Goal: Task Accomplishment & Management: Manage account settings

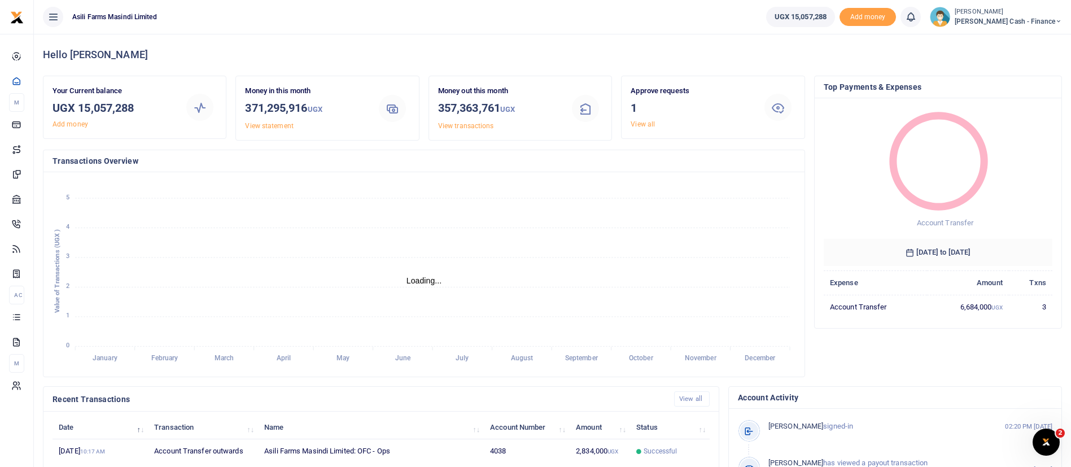
scroll to position [208, 0]
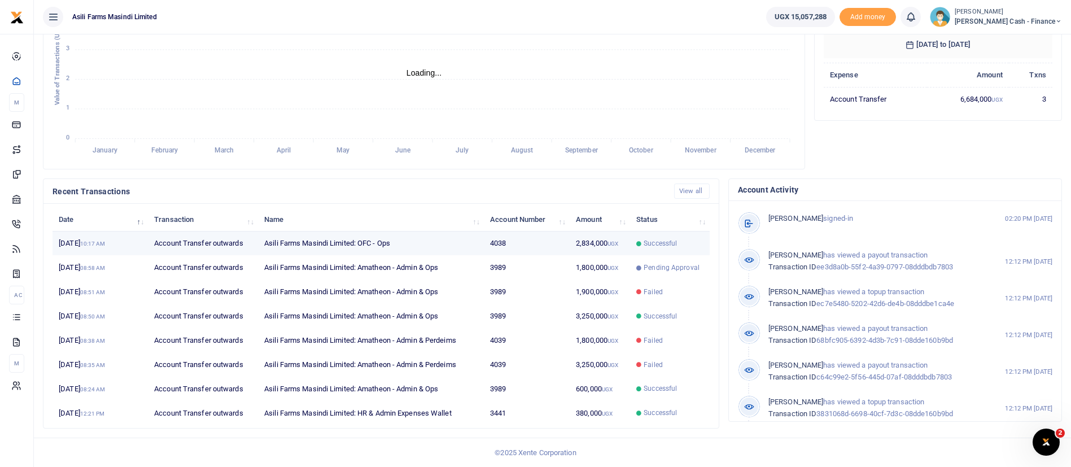
click at [660, 240] on span "Successful" at bounding box center [660, 243] width 33 height 10
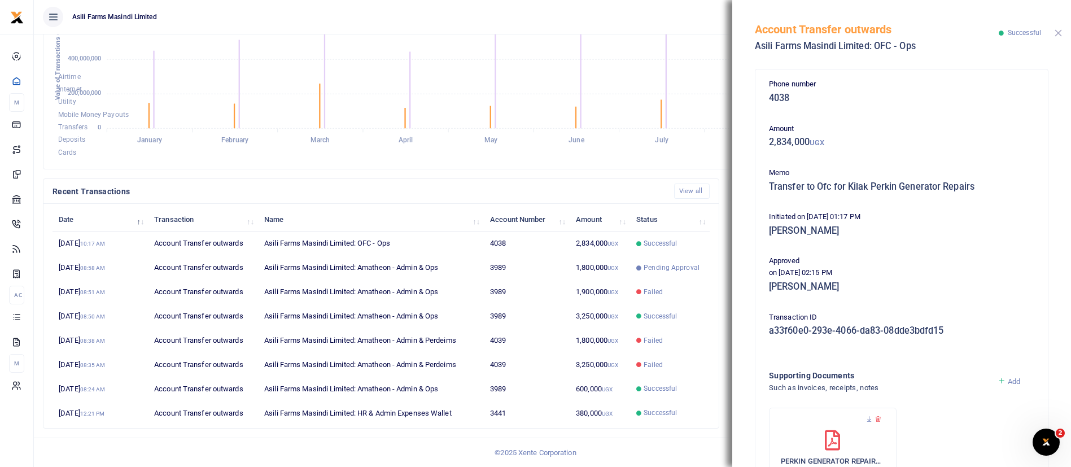
click at [1056, 33] on button "Close" at bounding box center [1057, 32] width 7 height 7
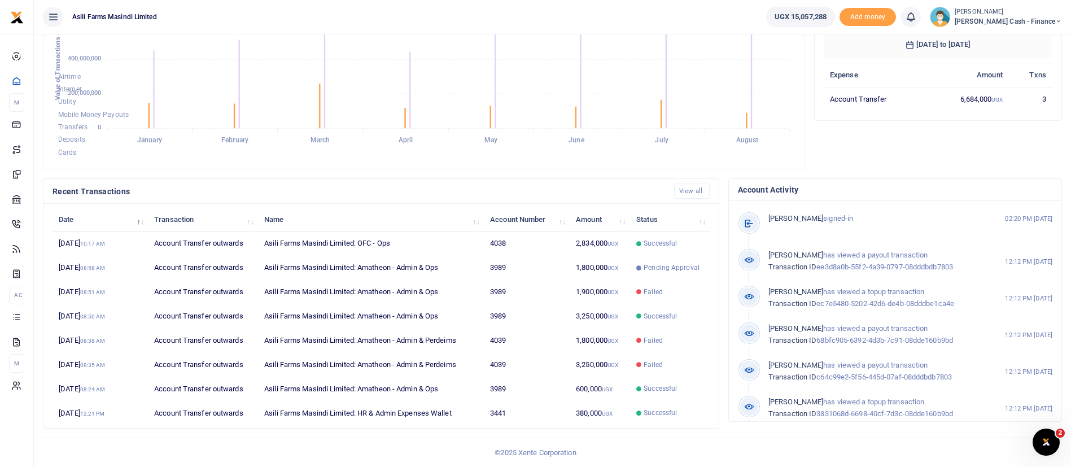
click at [1030, 15] on small "[PERSON_NAME]" at bounding box center [1008, 12] width 107 height 10
click at [1020, 38] on link "Switch accounts" at bounding box center [980, 41] width 89 height 16
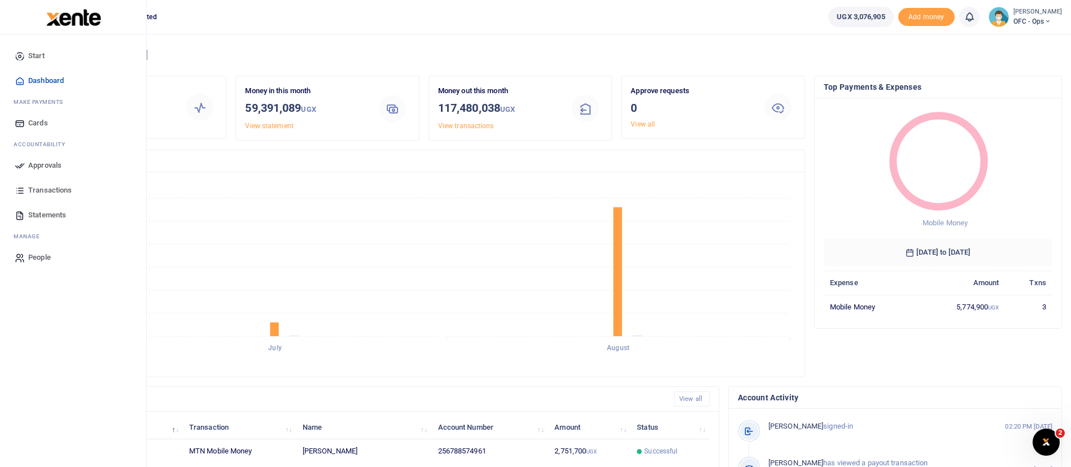
click at [69, 17] on img at bounding box center [73, 17] width 55 height 17
click at [35, 163] on span "Approvals" at bounding box center [44, 165] width 33 height 11
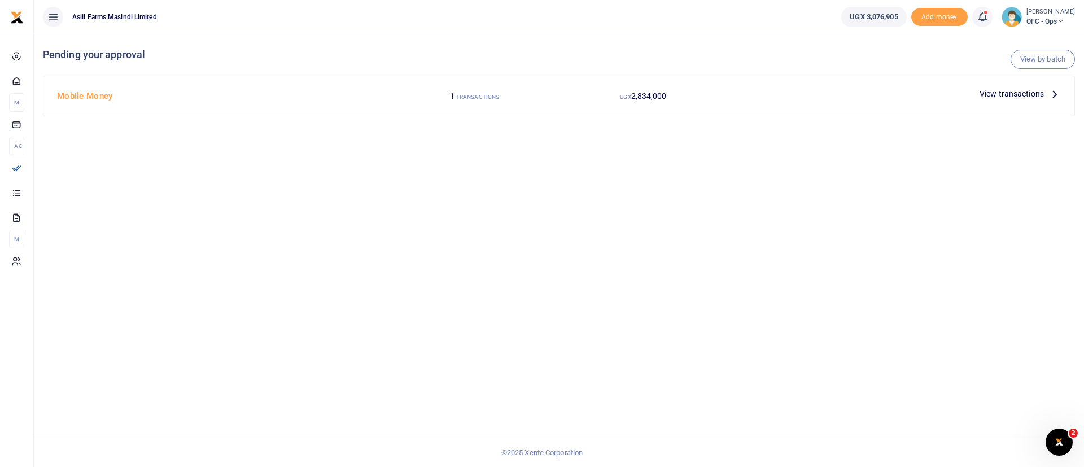
click at [1019, 98] on span "View transactions" at bounding box center [1011, 93] width 64 height 12
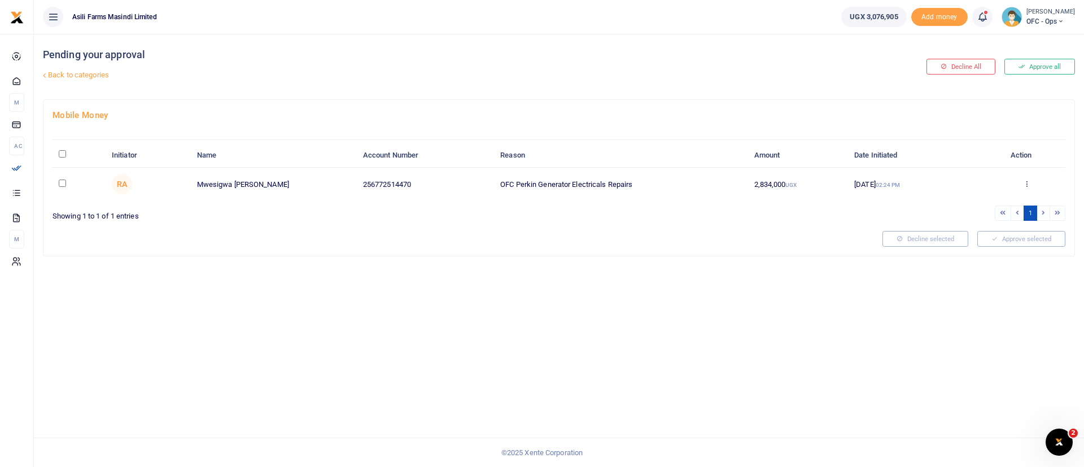
click at [60, 153] on input "\a \a : activate to sort column descending" at bounding box center [62, 153] width 7 height 7
checkbox input "true"
click at [1027, 184] on icon at bounding box center [1026, 184] width 7 height 8
click at [988, 248] on link "Details" at bounding box center [984, 252] width 89 height 16
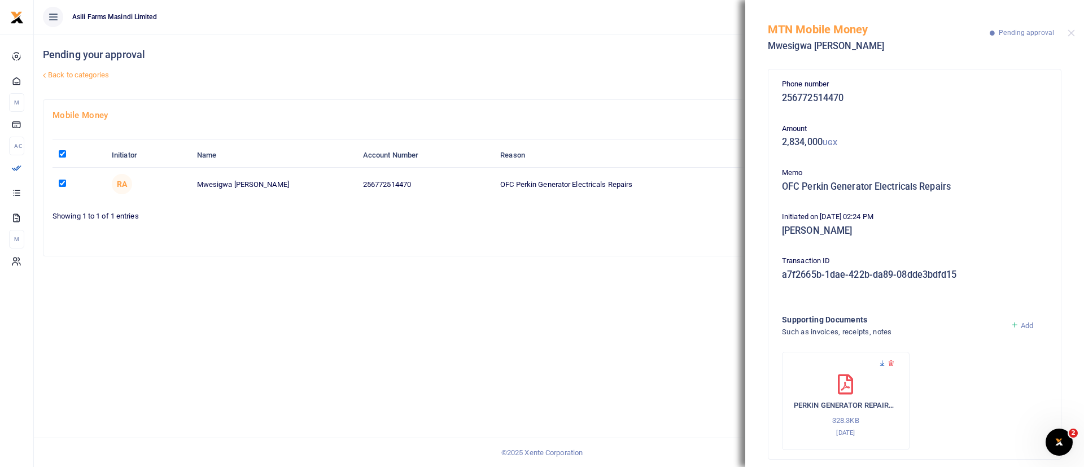
click at [880, 365] on icon at bounding box center [881, 363] width 7 height 7
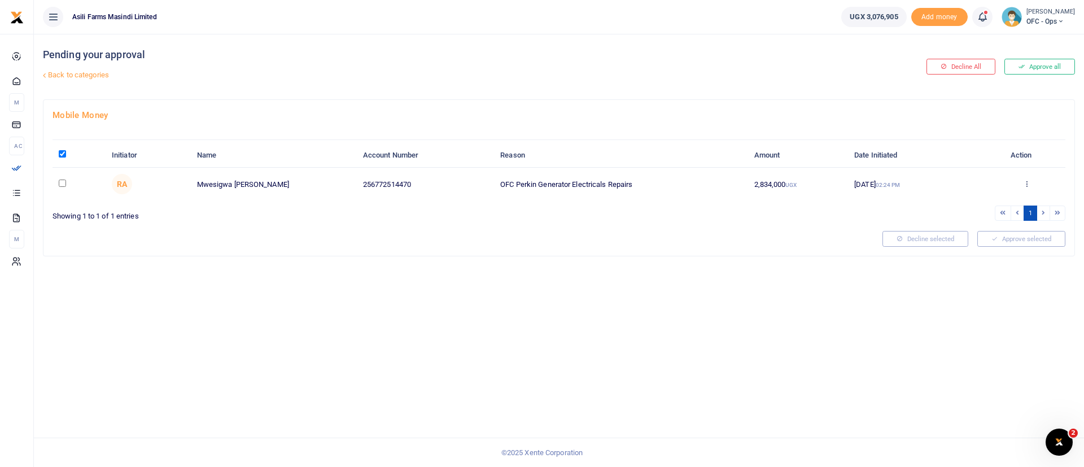
click at [64, 184] on input "checkbox" at bounding box center [62, 183] width 7 height 7
checkbox input "true"
click at [1006, 245] on button "Approve selected (1)" at bounding box center [1017, 239] width 96 height 16
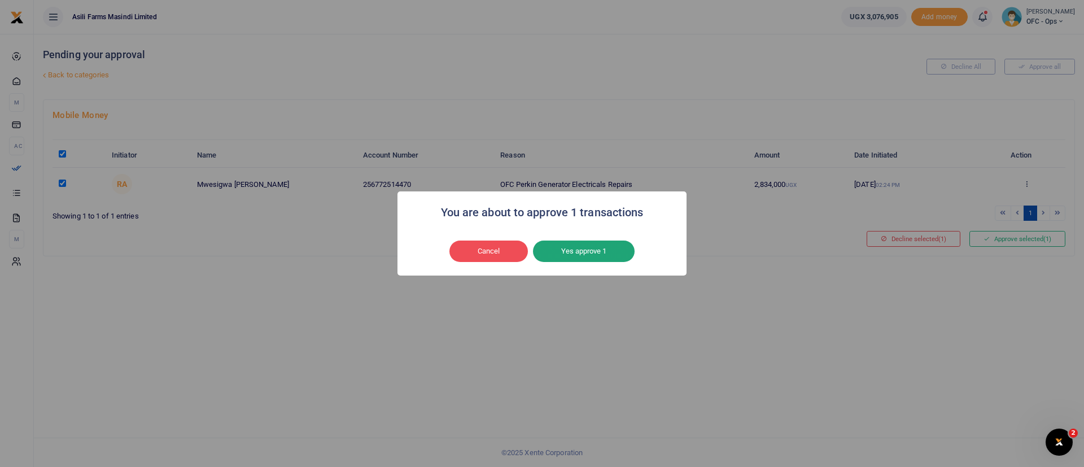
click at [602, 256] on button "Yes approve 1" at bounding box center [584, 250] width 102 height 21
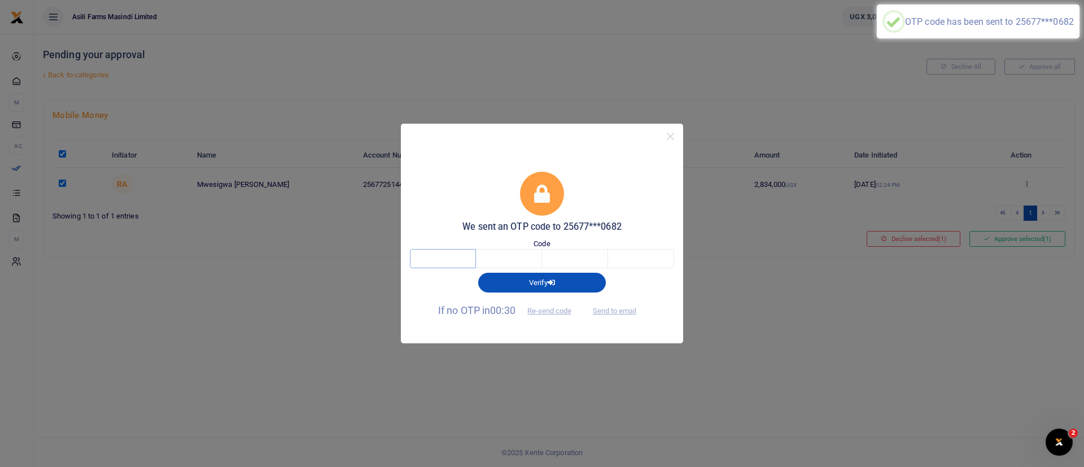
click at [446, 265] on input "text" at bounding box center [443, 258] width 66 height 19
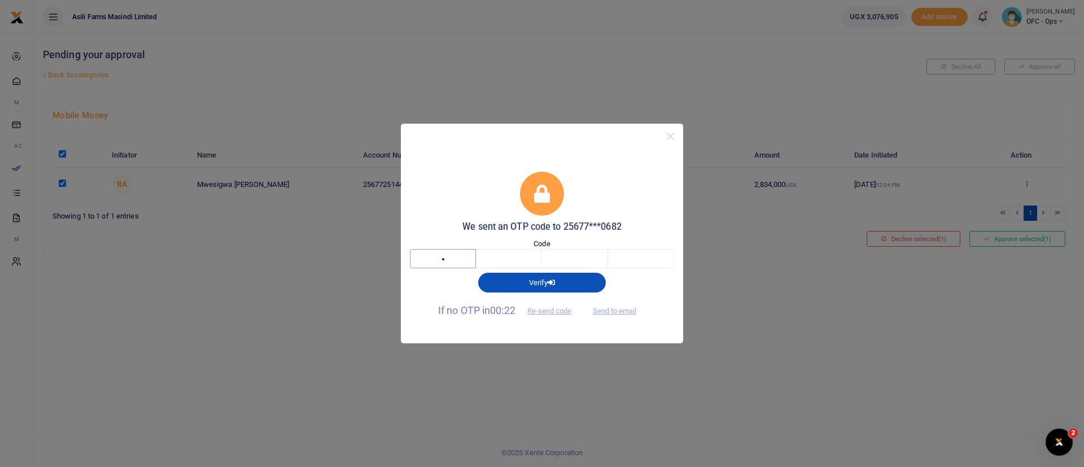
type input "2"
type input "5"
type input "1"
type input "4"
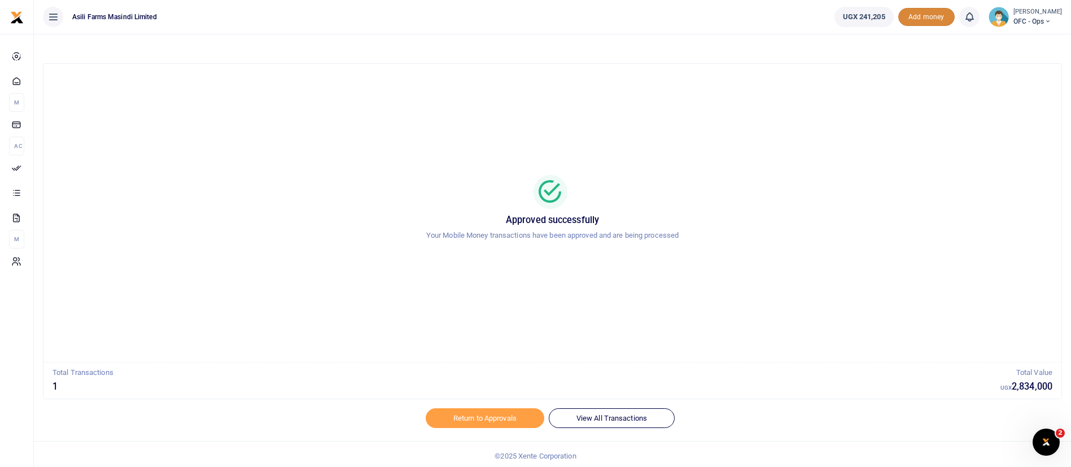
click at [912, 23] on span "Add money" at bounding box center [926, 17] width 56 height 19
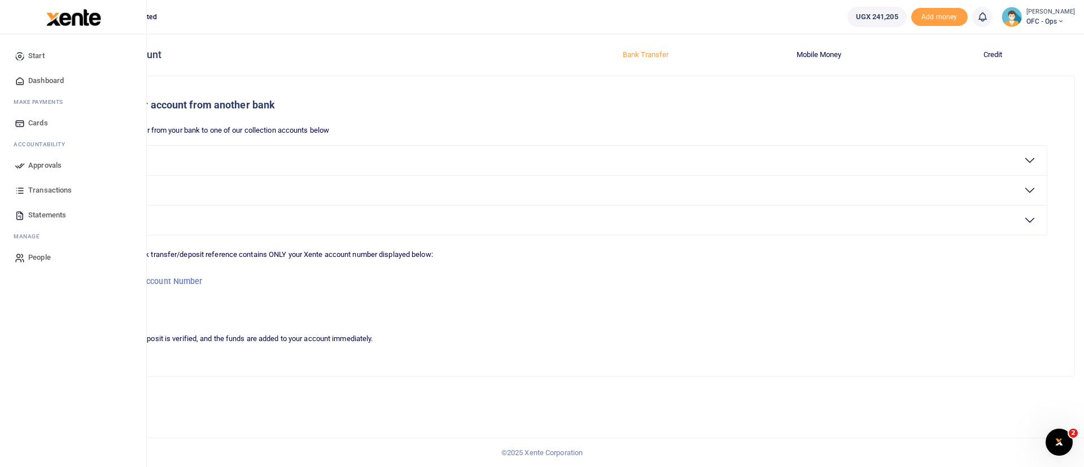
click at [62, 15] on img at bounding box center [73, 17] width 55 height 17
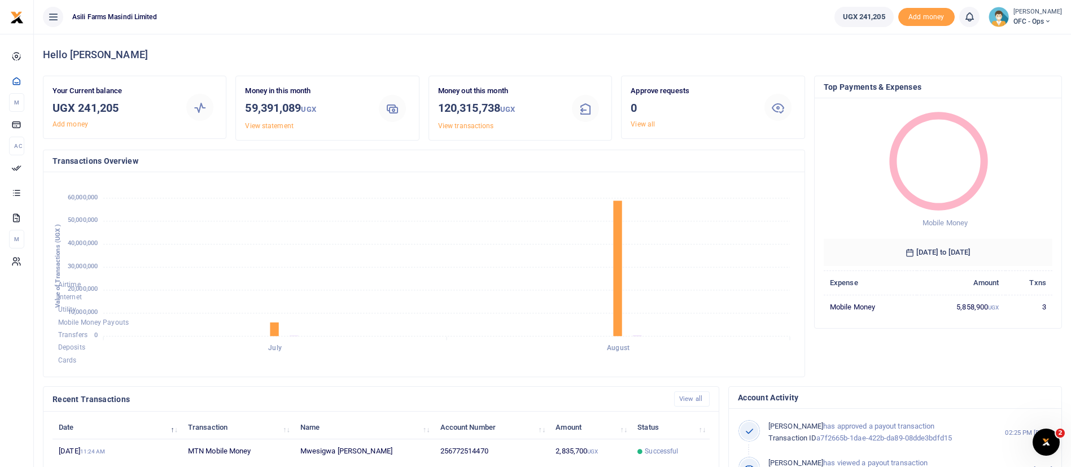
click at [1015, 20] on span "OFC - Ops" at bounding box center [1037, 21] width 49 height 10
click at [1005, 44] on link "Switch accounts" at bounding box center [1028, 41] width 89 height 16
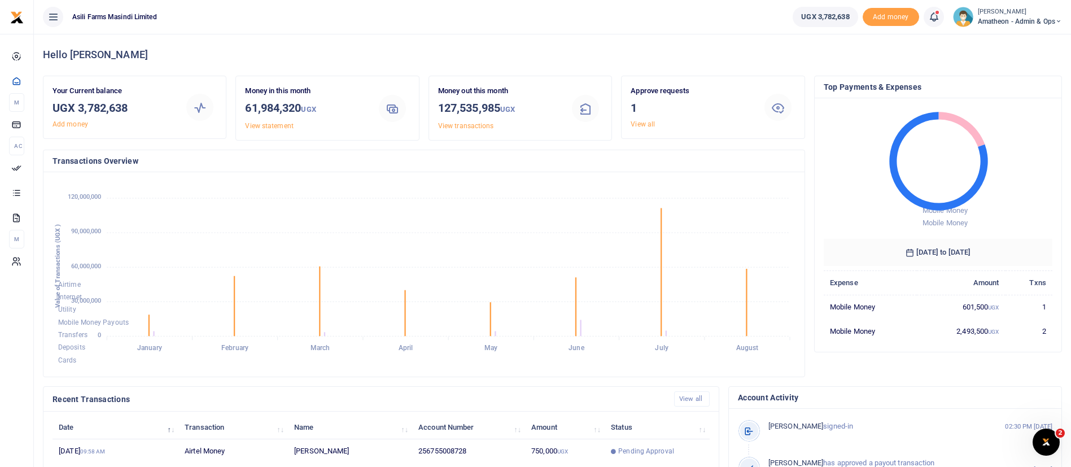
scroll to position [208, 0]
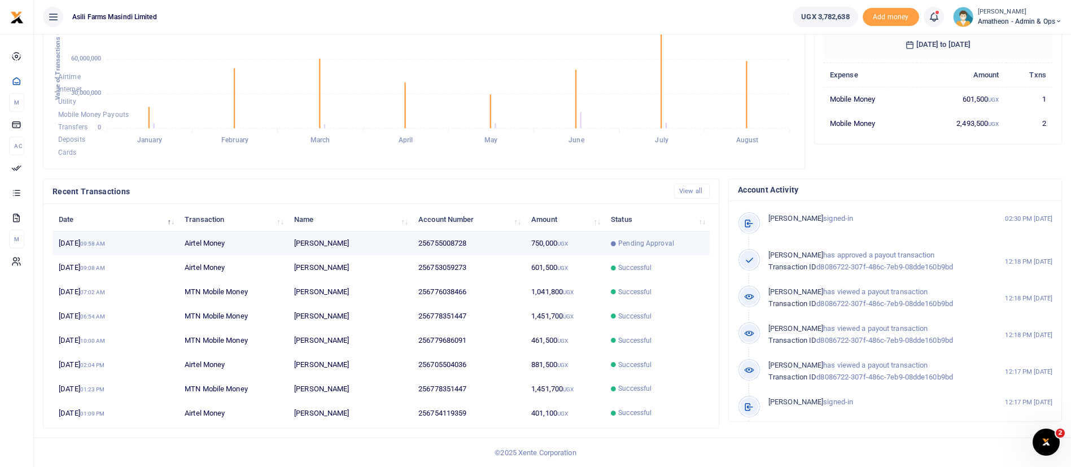
click at [337, 252] on td "[PERSON_NAME]" at bounding box center [350, 243] width 124 height 24
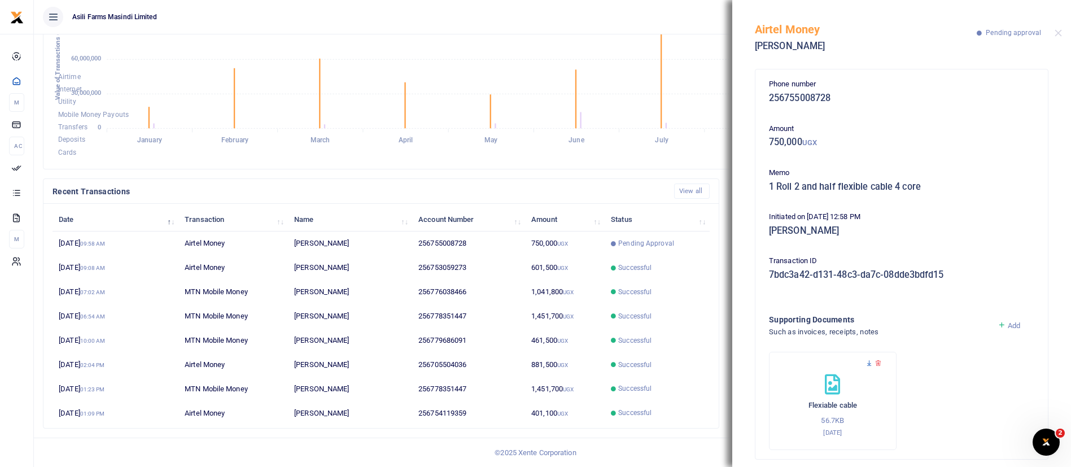
click at [871, 362] on icon at bounding box center [868, 363] width 7 height 7
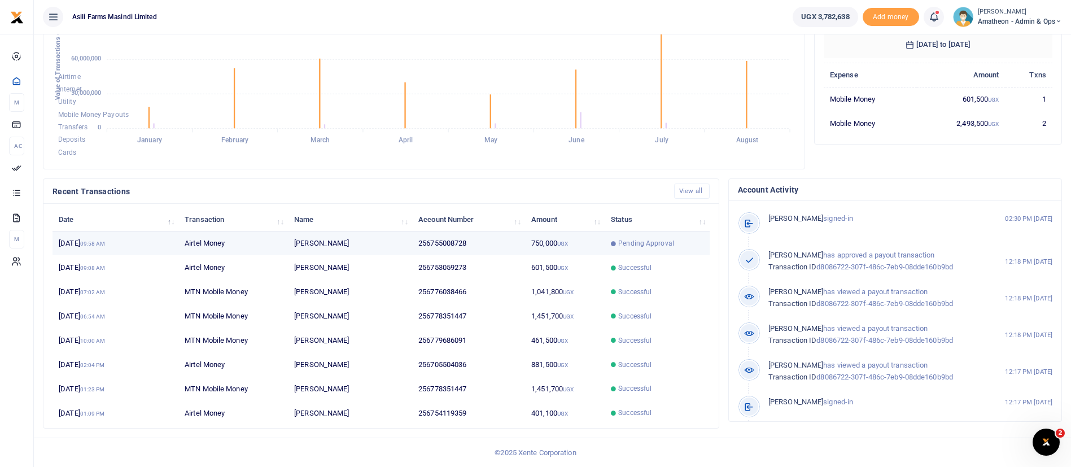
click at [279, 246] on td "Airtel Money" at bounding box center [233, 243] width 110 height 24
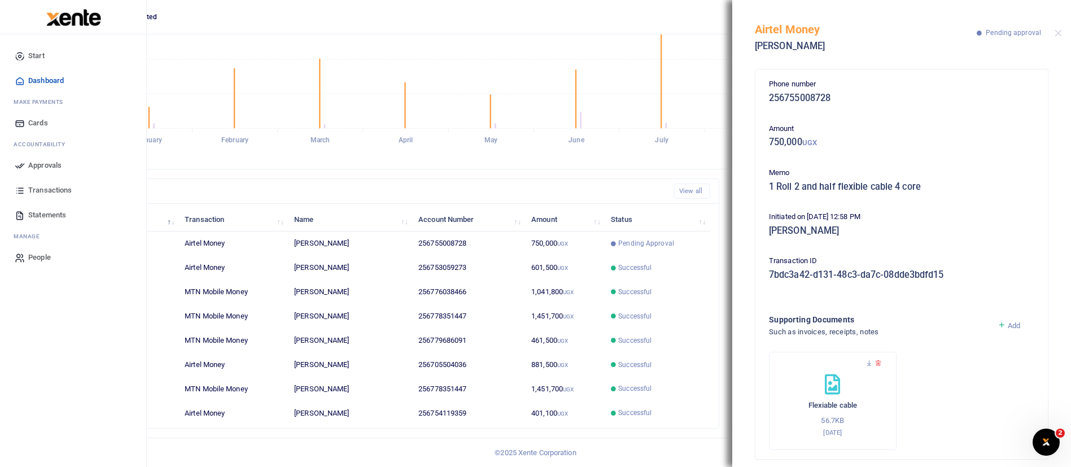
click at [38, 163] on span "Approvals" at bounding box center [44, 165] width 33 height 11
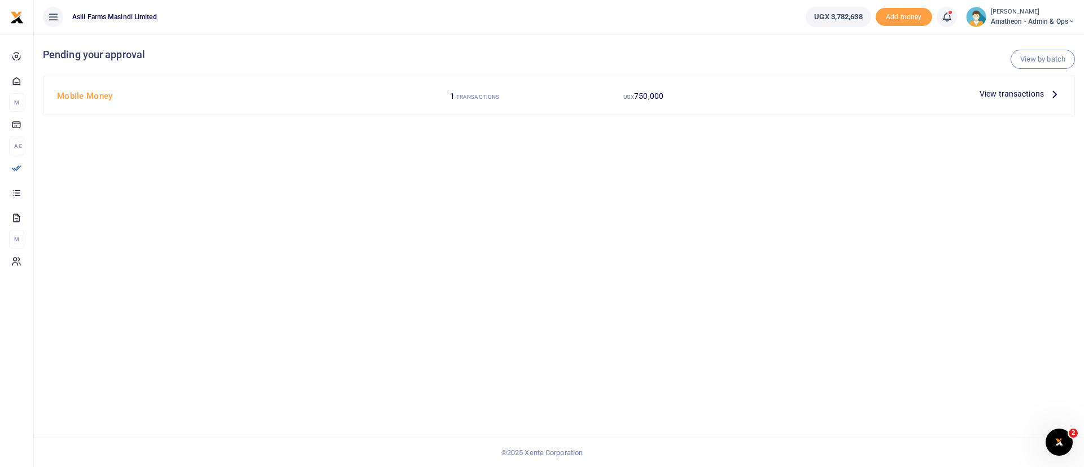
click at [1016, 92] on span "View transactions" at bounding box center [1011, 93] width 64 height 12
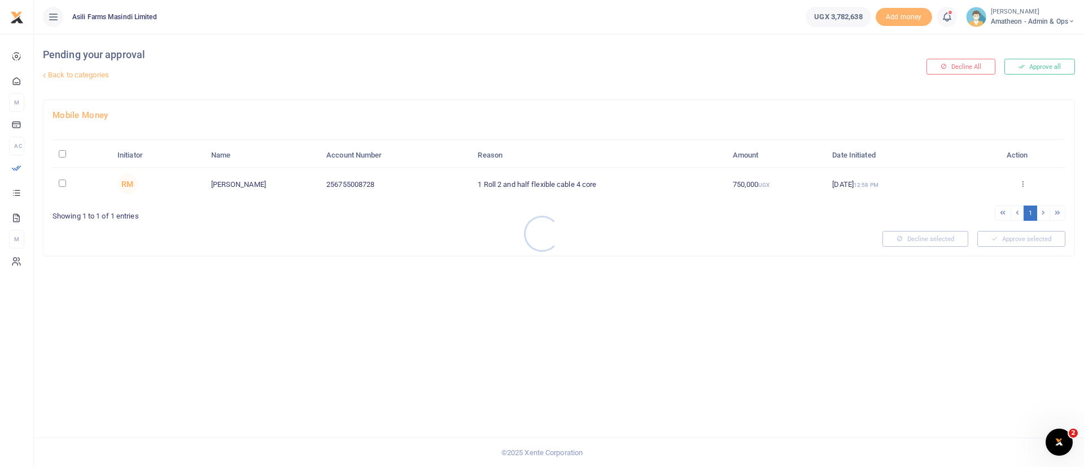
click at [60, 152] on div at bounding box center [542, 233] width 1084 height 467
click at [65, 155] on input "\a \a : activate to sort column descending" at bounding box center [62, 153] width 7 height 7
checkbox input "true"
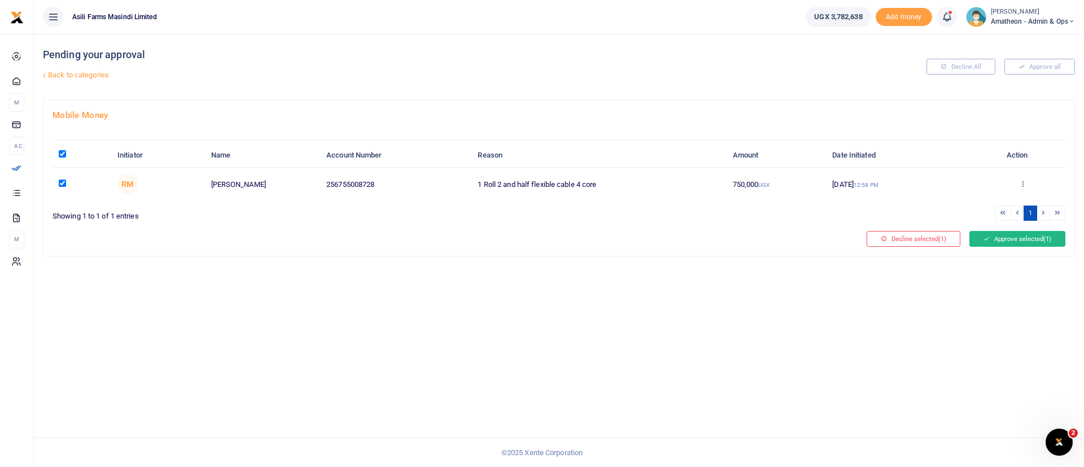
click at [1032, 234] on button "Approve selected (1)" at bounding box center [1017, 239] width 96 height 16
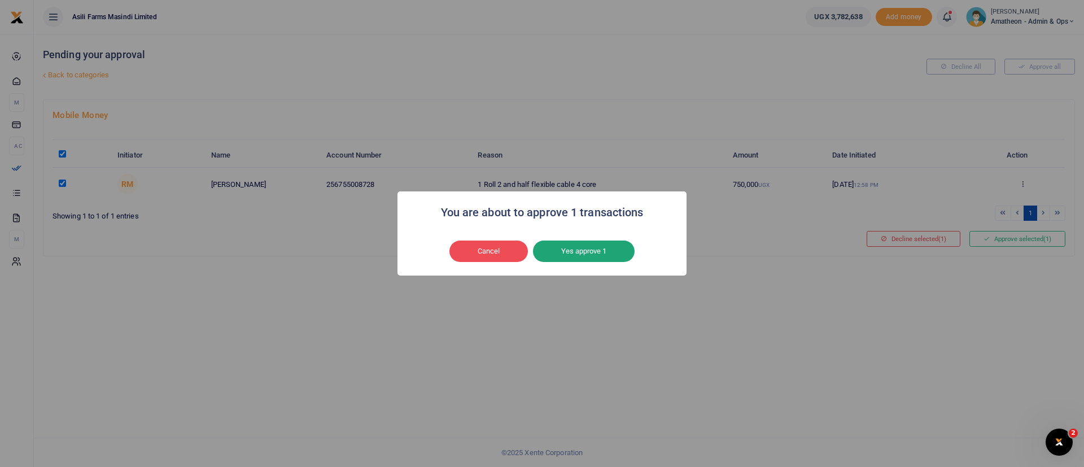
click at [624, 253] on button "Yes approve 1" at bounding box center [584, 250] width 102 height 21
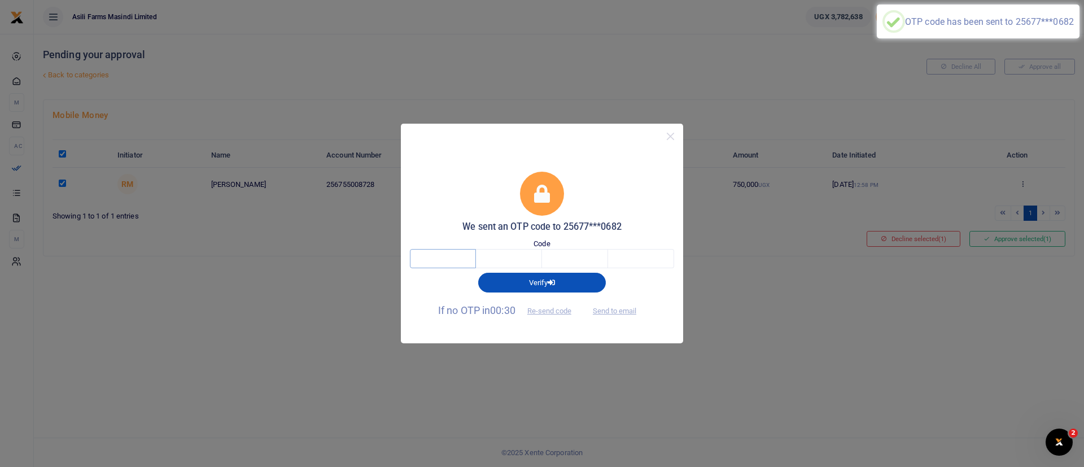
click at [441, 258] on input "text" at bounding box center [443, 258] width 66 height 19
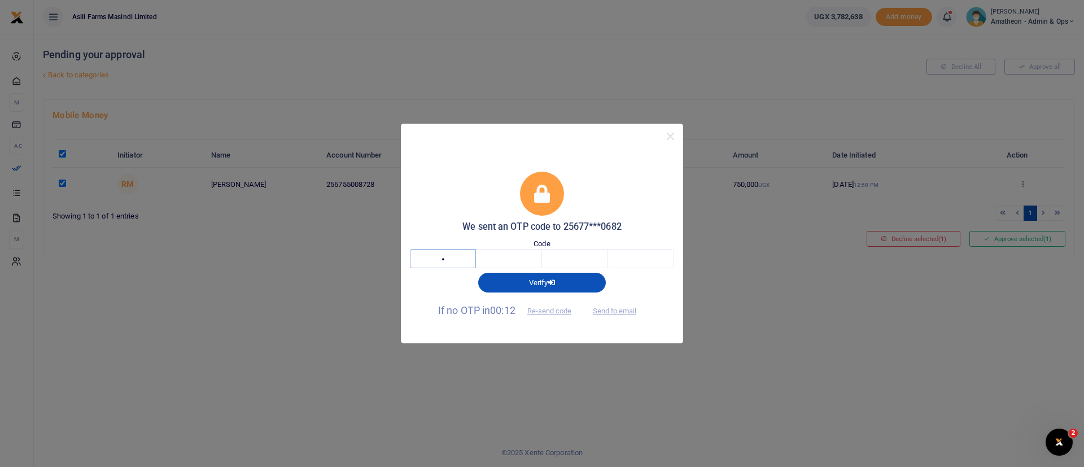
type input "4"
type input "0"
type input "2"
type input "5"
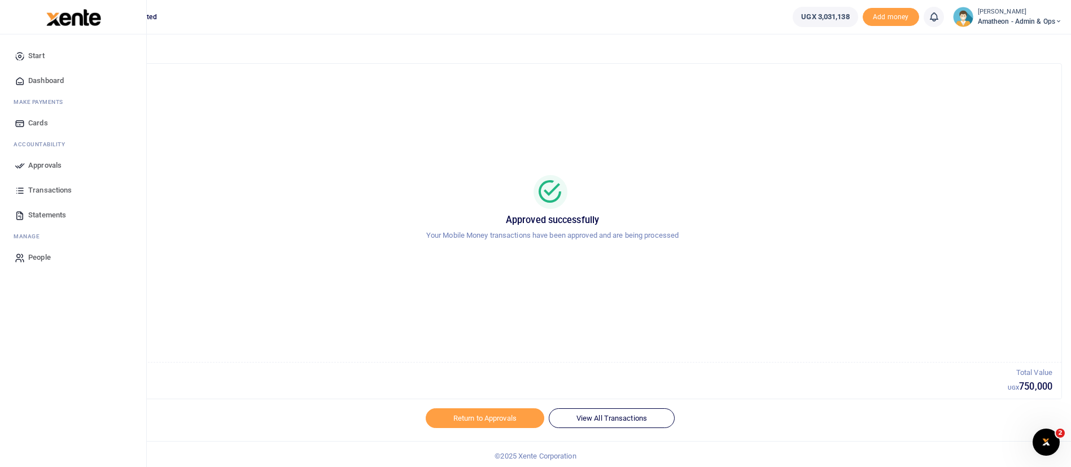
click at [73, 23] on img at bounding box center [73, 17] width 55 height 17
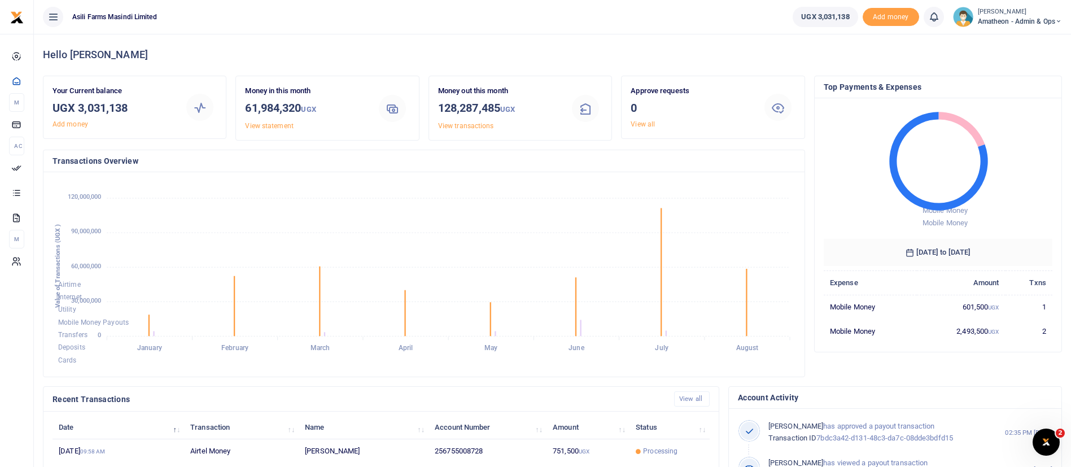
click at [1038, 16] on span "Amatheon - Admin & Ops" at bounding box center [1020, 21] width 84 height 10
click at [1018, 43] on link "Switch accounts" at bounding box center [1018, 41] width 89 height 16
